Goal: Task Accomplishment & Management: Complete application form

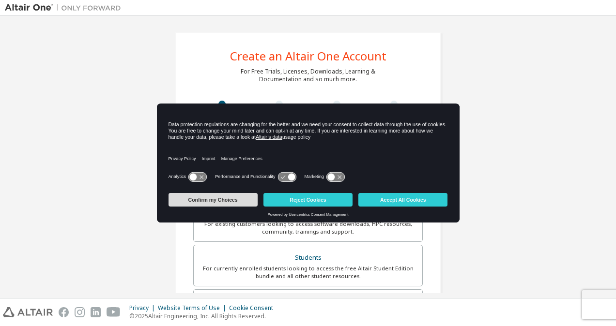
click at [232, 203] on button "Confirm my Choices" at bounding box center [213, 200] width 89 height 14
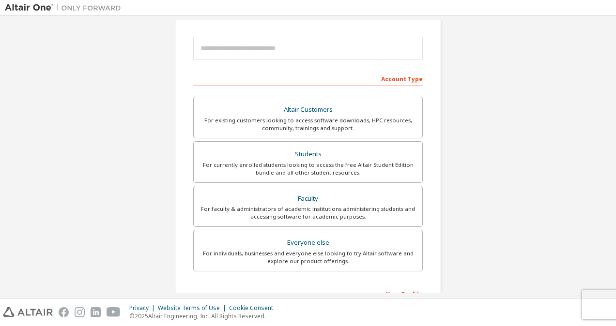
scroll to position [104, 0]
click at [304, 155] on div "Students" at bounding box center [308, 155] width 217 height 14
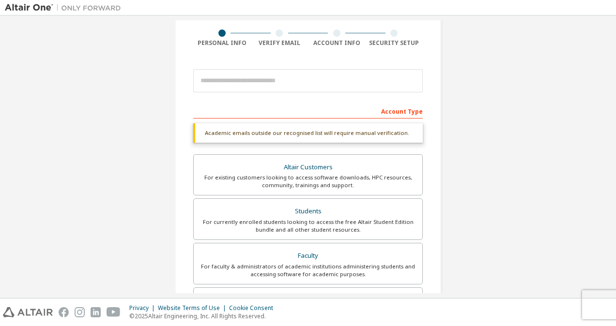
scroll to position [71, 0]
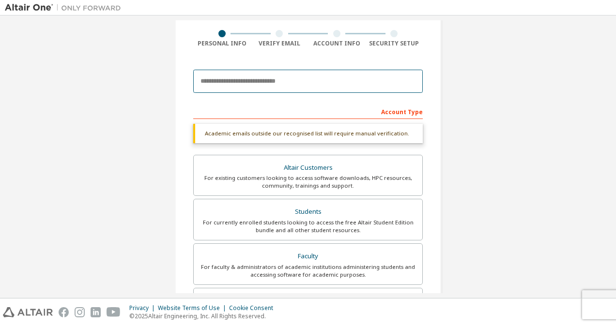
click at [327, 86] on input "email" at bounding box center [308, 81] width 230 height 23
type input "**********"
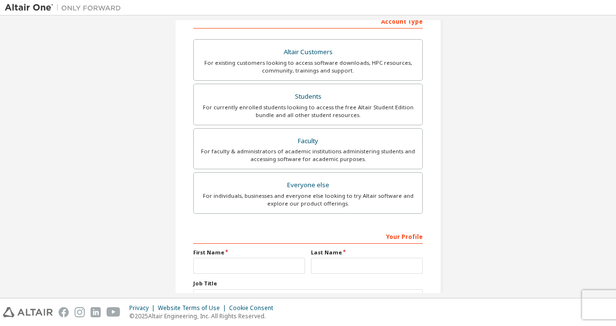
scroll to position [163, 0]
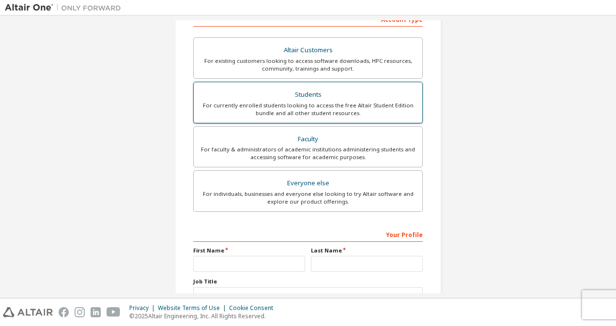
click at [352, 94] on div "Students" at bounding box center [308, 95] width 217 height 14
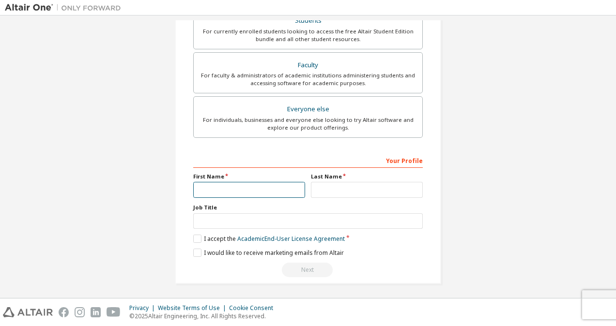
click at [250, 185] on input "text" at bounding box center [249, 190] width 112 height 16
type input "***"
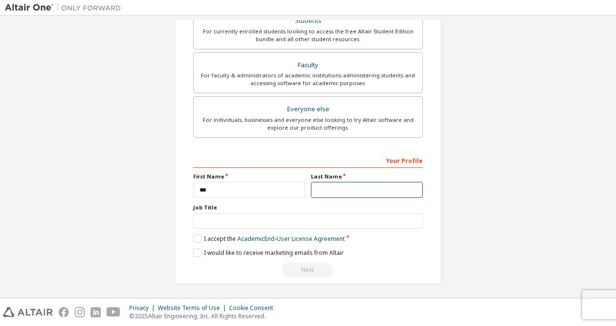
click at [371, 188] on input "text" at bounding box center [367, 190] width 112 height 16
type input "*"
type input "******"
click at [193, 237] on label "I accept the Academic End-User License Agreement" at bounding box center [269, 239] width 152 height 8
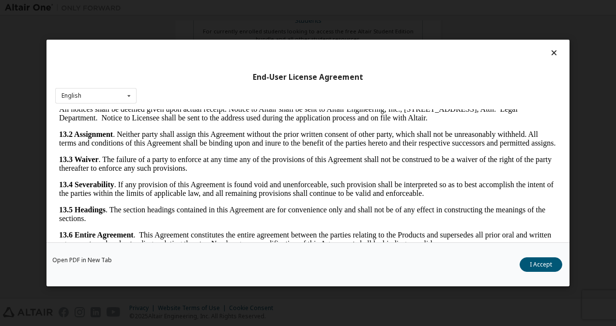
scroll to position [24, 0]
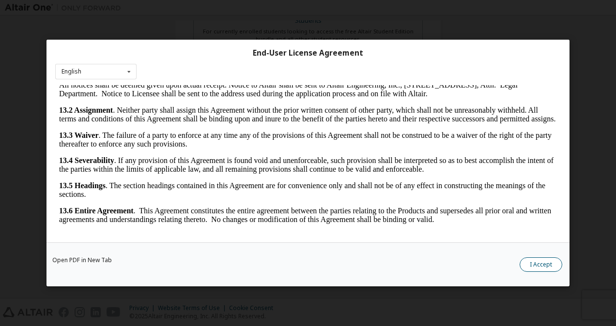
click at [531, 265] on button "I Accept" at bounding box center [541, 265] width 43 height 15
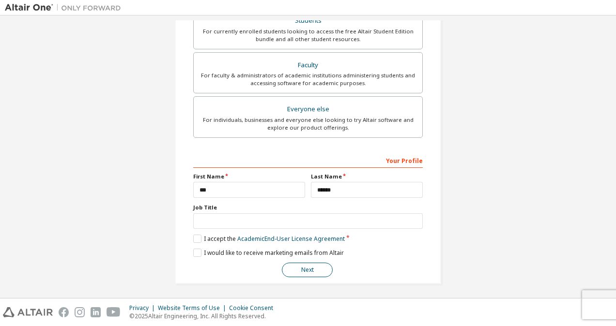
click at [290, 267] on button "Next" at bounding box center [307, 270] width 51 height 15
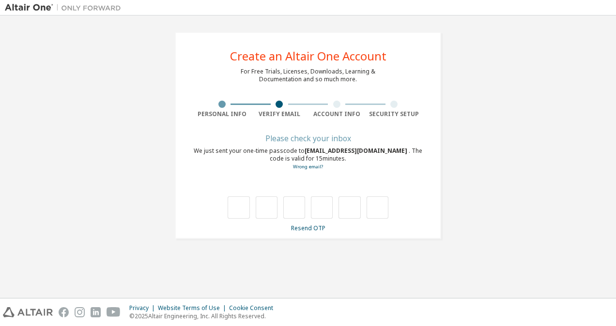
scroll to position [0, 0]
type input "*"
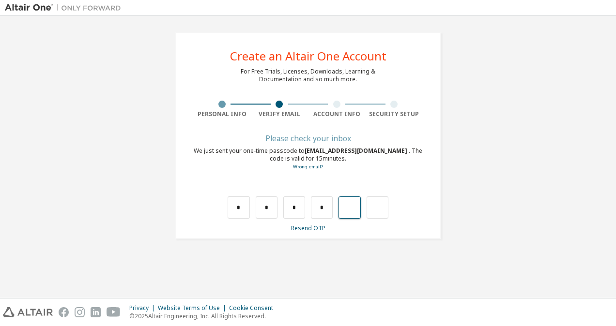
type input "*"
